Goal: Browse casually

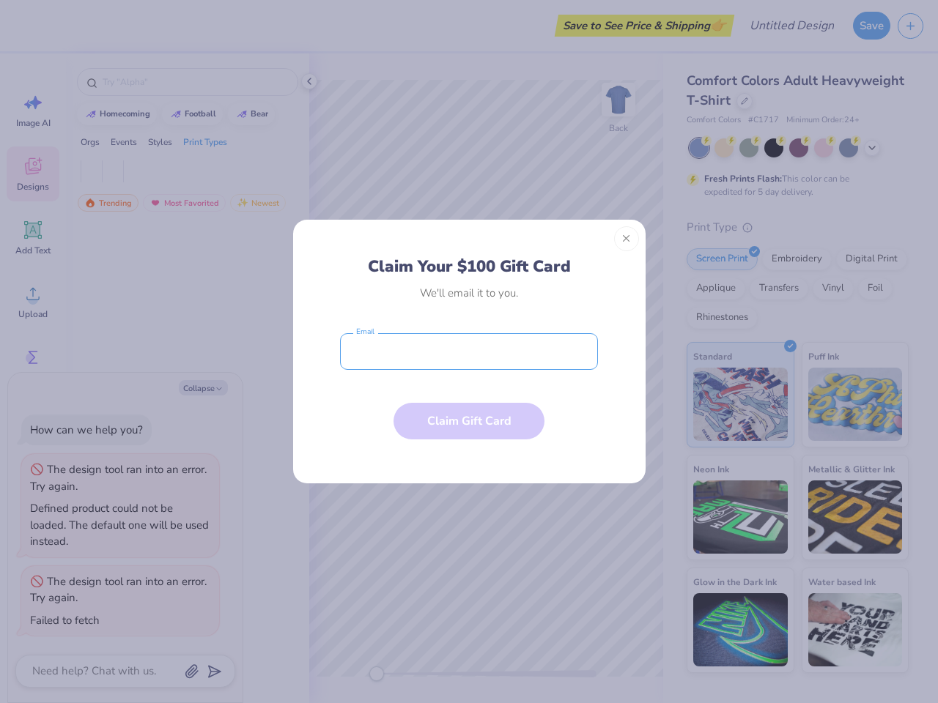
click at [469, 352] on input "email" at bounding box center [469, 351] width 258 height 37
click at [626, 239] on button "Close" at bounding box center [626, 238] width 25 height 25
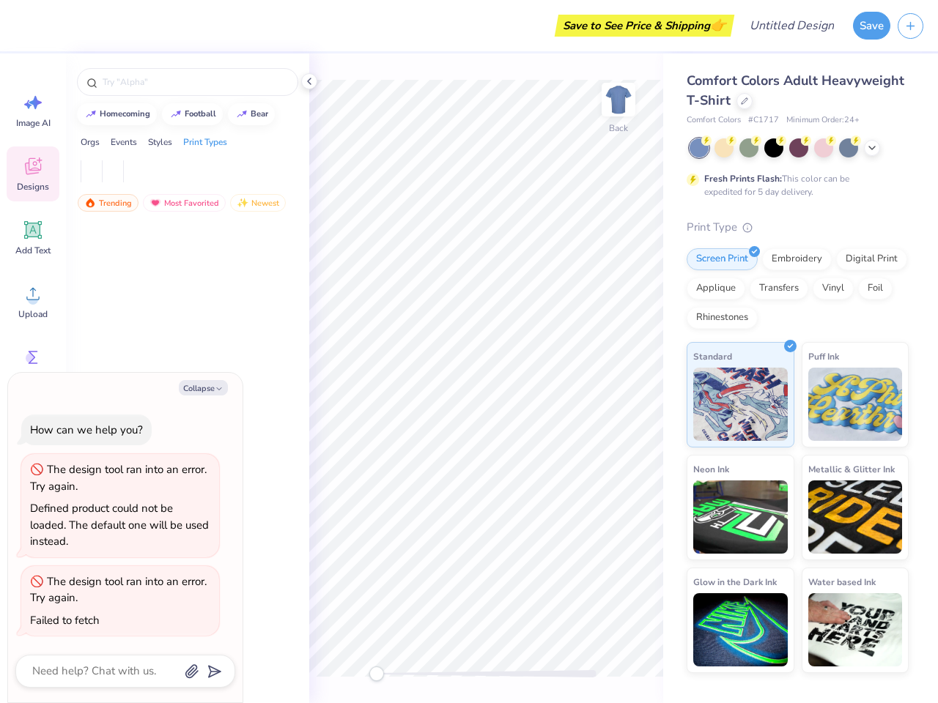
type textarea "x"
